Goal: Find specific page/section: Find specific page/section

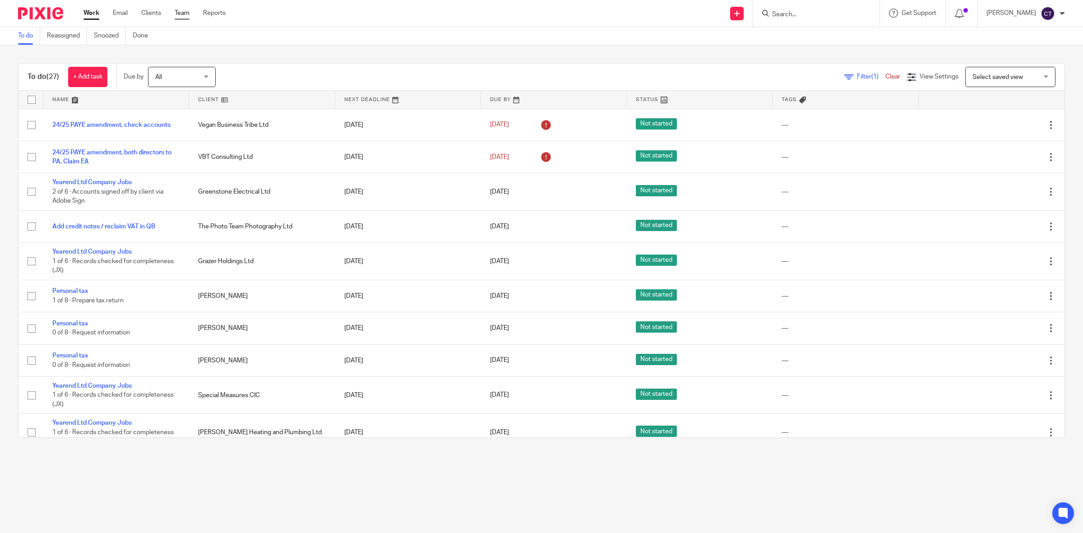
click at [181, 14] on link "Team" at bounding box center [182, 13] width 15 height 9
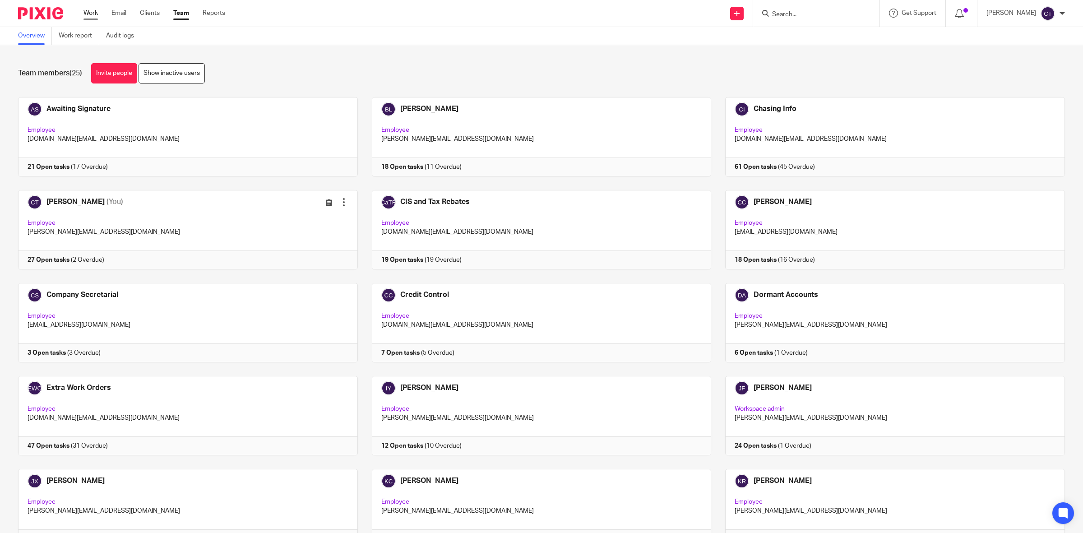
click at [96, 12] on link "Work" at bounding box center [91, 13] width 14 height 9
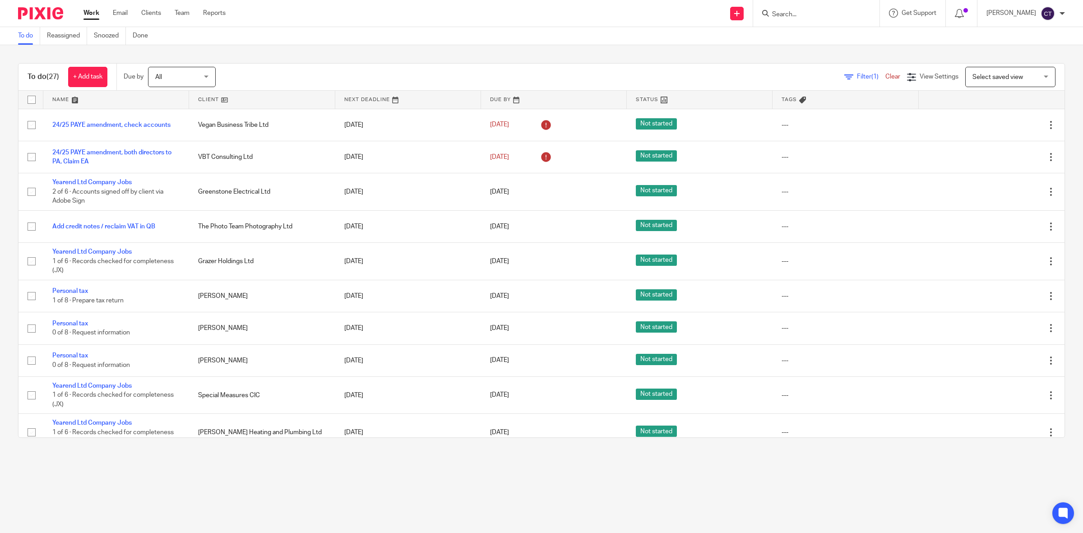
click at [802, 17] on input "Search" at bounding box center [811, 15] width 81 height 8
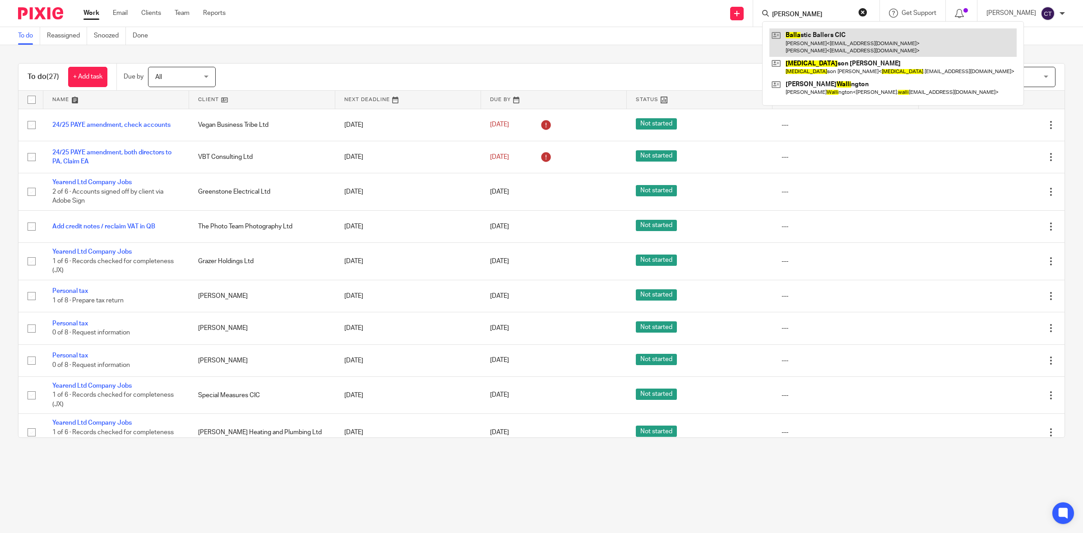
type input "balli"
click at [843, 40] on link at bounding box center [893, 42] width 247 height 28
